Goal: Task Accomplishment & Management: Manage account settings

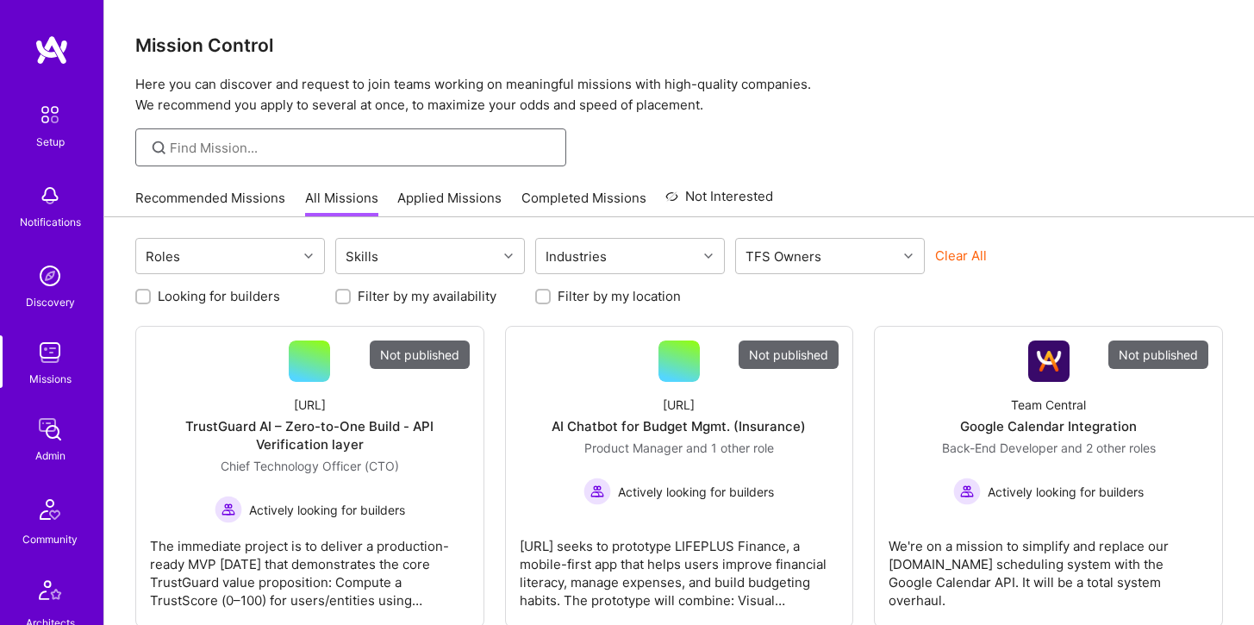
click at [263, 148] on input at bounding box center [361, 148] width 383 height 18
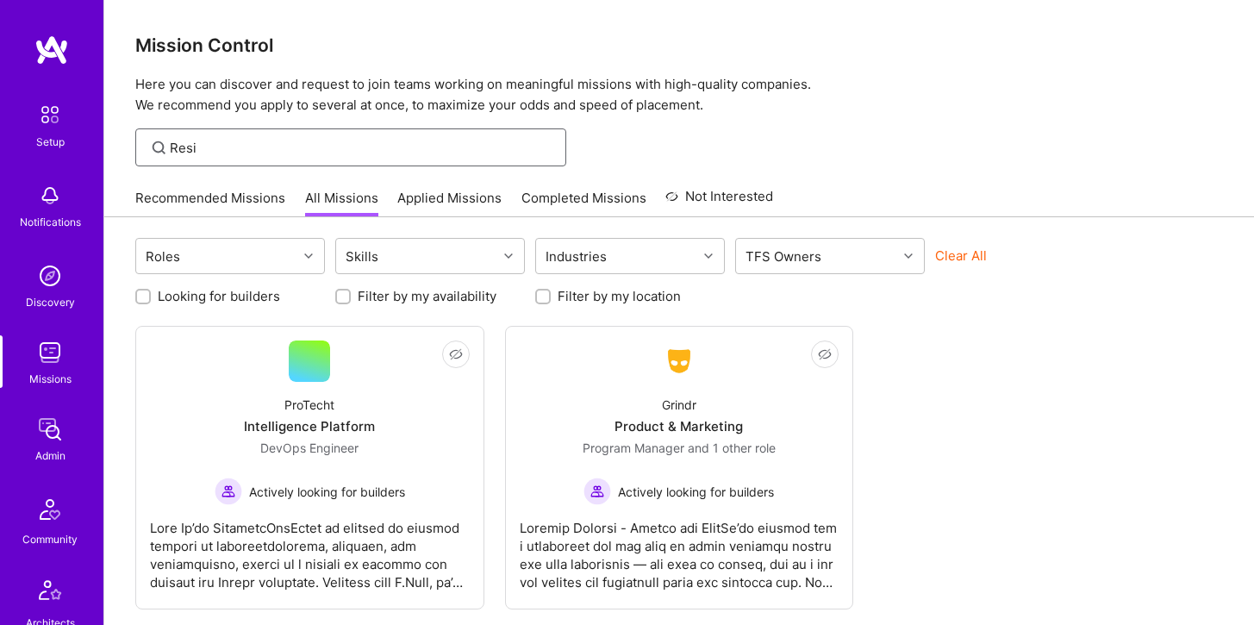
type input "Resi"
click at [57, 426] on img at bounding box center [50, 429] width 34 height 34
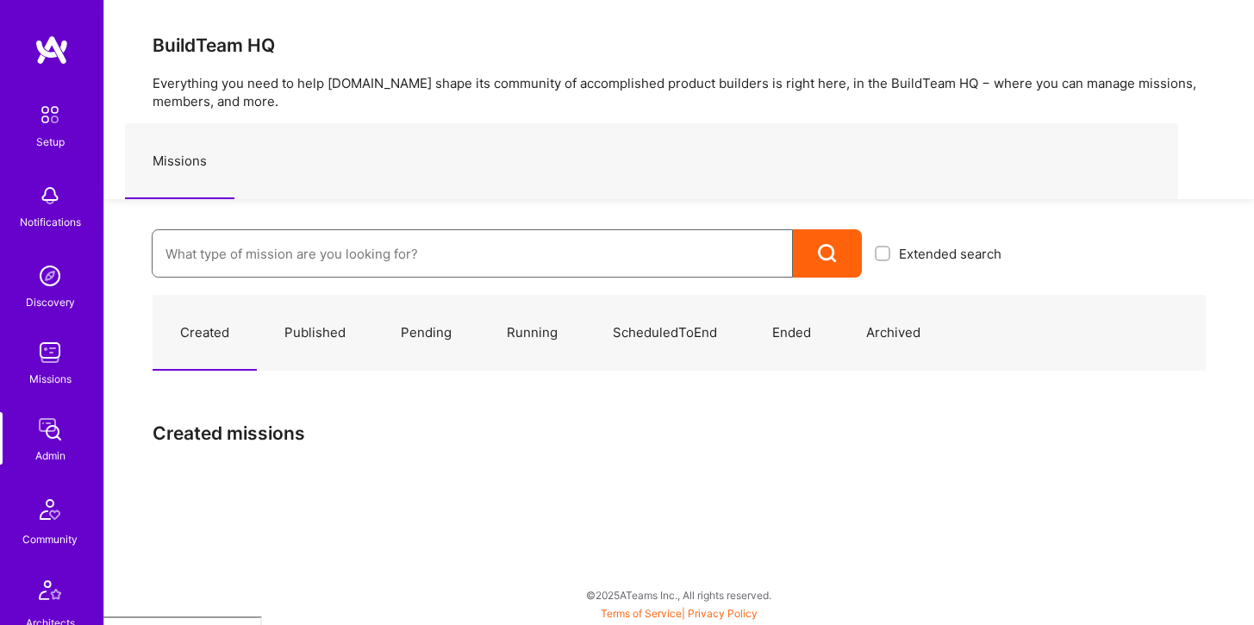
click at [299, 251] on input at bounding box center [471, 254] width 613 height 44
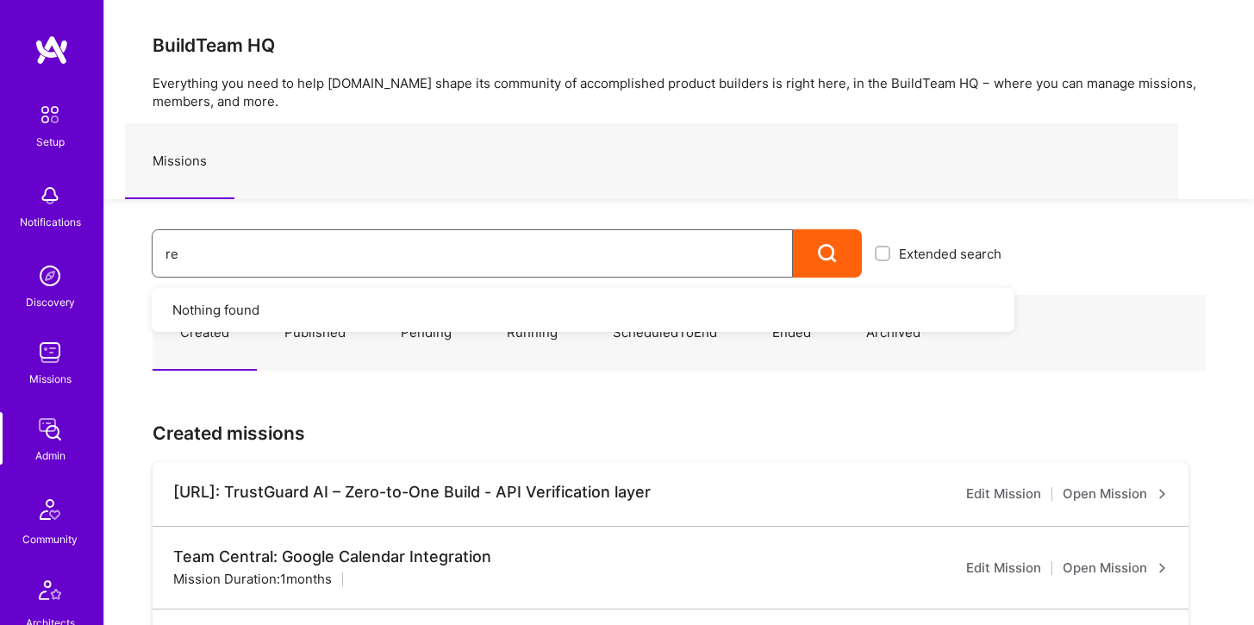
type input "r"
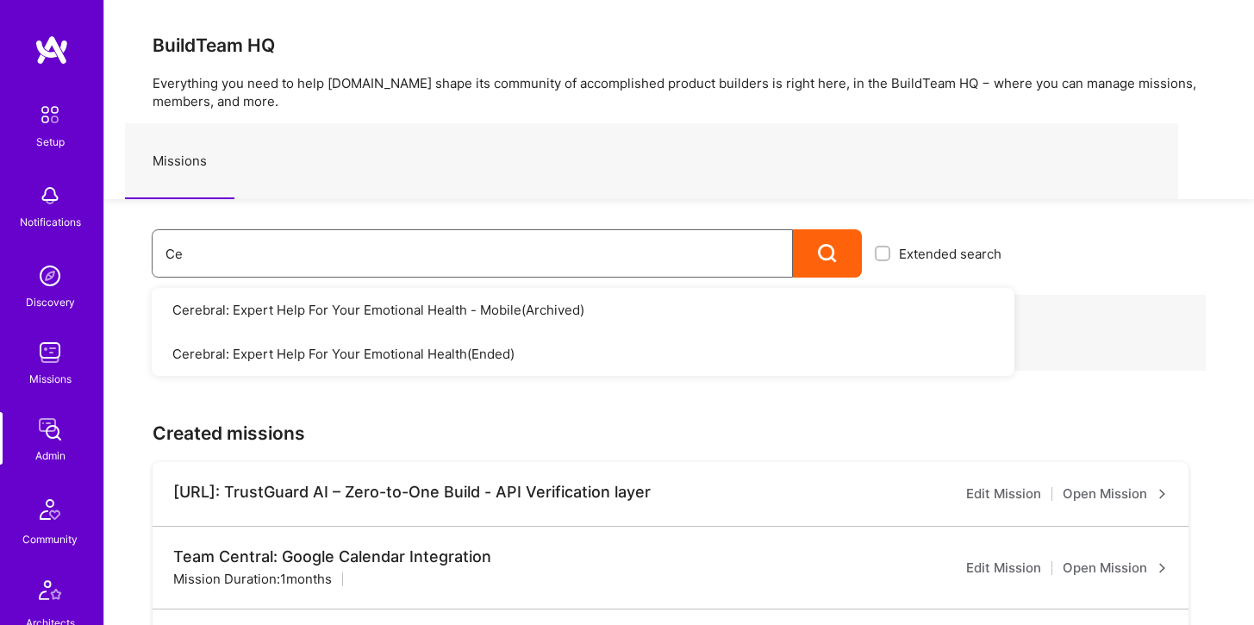
type input "C"
type input "Resi"
click at [347, 302] on link "Resilience Lab: Building a Health Tech Platform ( Running )" at bounding box center [583, 310] width 862 height 44
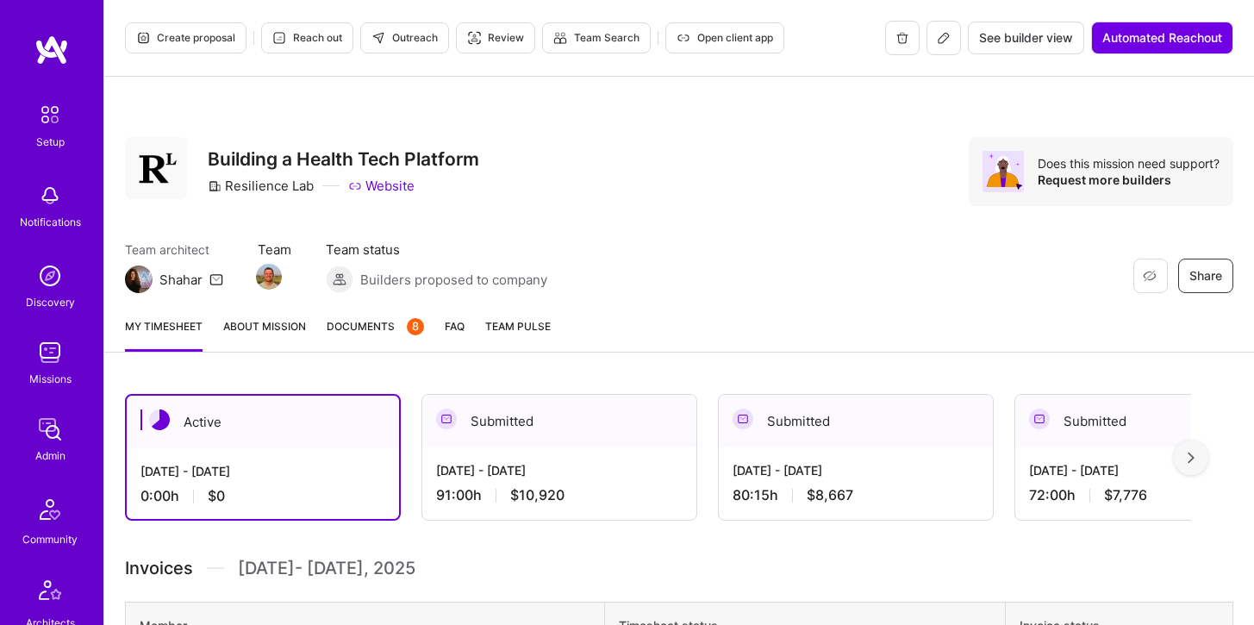
click at [937, 45] on button at bounding box center [943, 38] width 34 height 34
